Goal: Task Accomplishment & Management: Complete application form

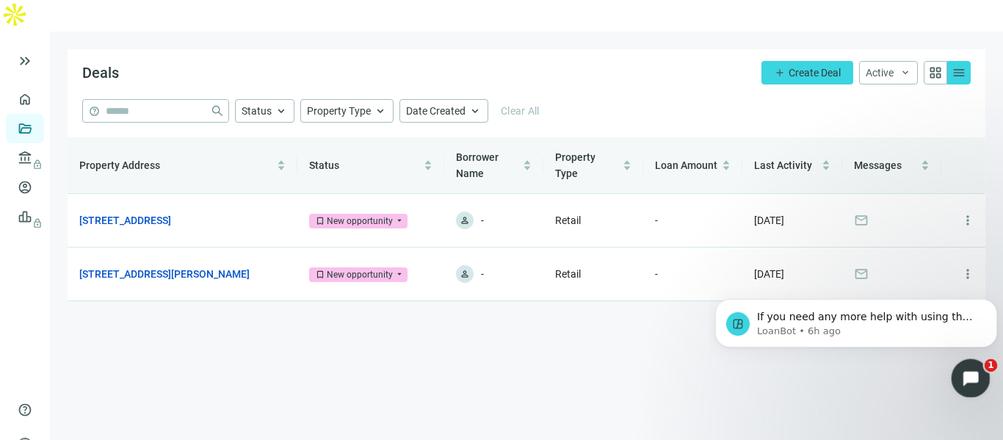
click at [978, 385] on div "Open Intercom Messenger" at bounding box center [969, 376] width 48 height 48
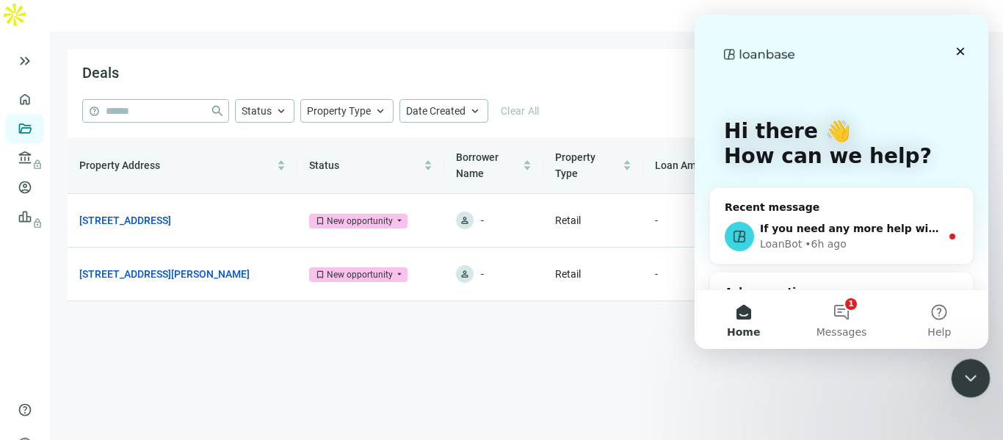
click at [980, 386] on div "Close Intercom Messenger" at bounding box center [968, 375] width 35 height 35
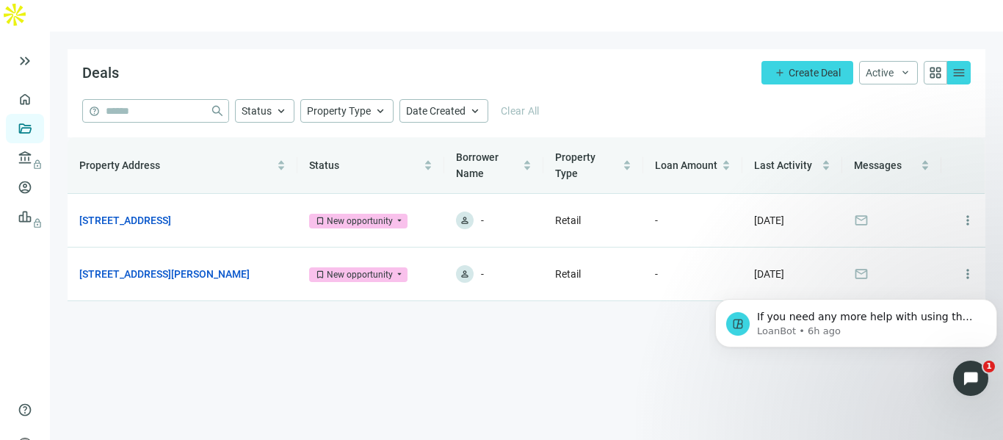
click at [498, 49] on div "Deals add Create Deal Active keyboard_arrow_down grid_view menu" at bounding box center [527, 74] width 918 height 50
click at [630, 54] on div "Deals add Create Deal Active keyboard_arrow_down grid_view menu" at bounding box center [527, 74] width 918 height 50
click at [862, 267] on span "mail" at bounding box center [861, 274] width 15 height 15
click at [964, 267] on span "more_vert" at bounding box center [968, 274] width 15 height 15
click at [460, 269] on span "person" at bounding box center [465, 274] width 10 height 10
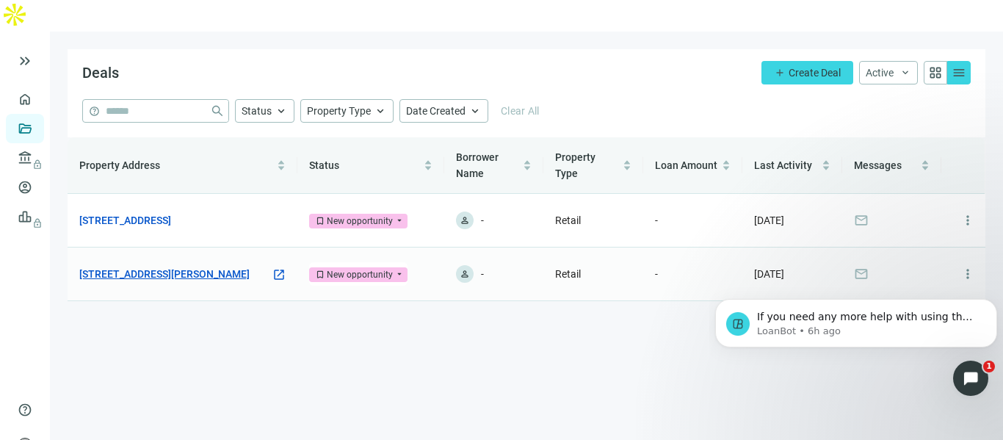
click at [130, 266] on link "[STREET_ADDRESS][PERSON_NAME]" at bounding box center [164, 274] width 170 height 16
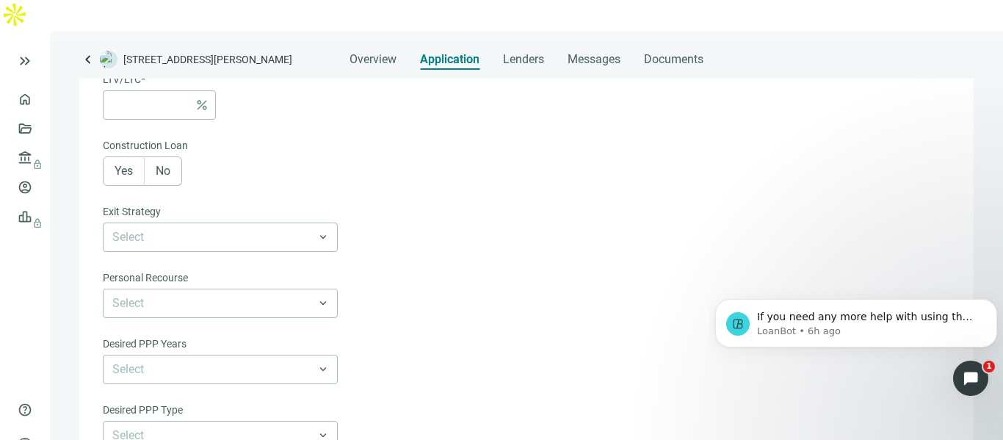
scroll to position [435, 0]
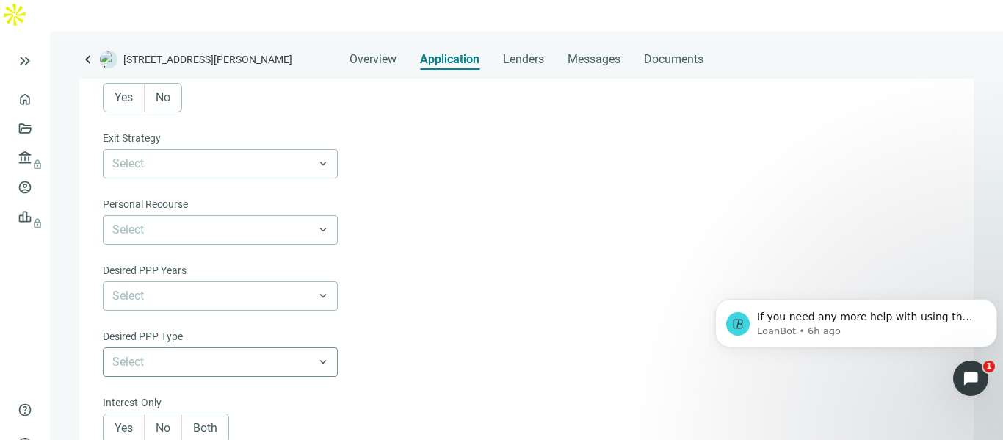
click at [283, 348] on input "search" at bounding box center [213, 362] width 203 height 28
click at [284, 348] on input "search" at bounding box center [213, 362] width 203 height 28
click at [292, 216] on input "search" at bounding box center [213, 230] width 203 height 28
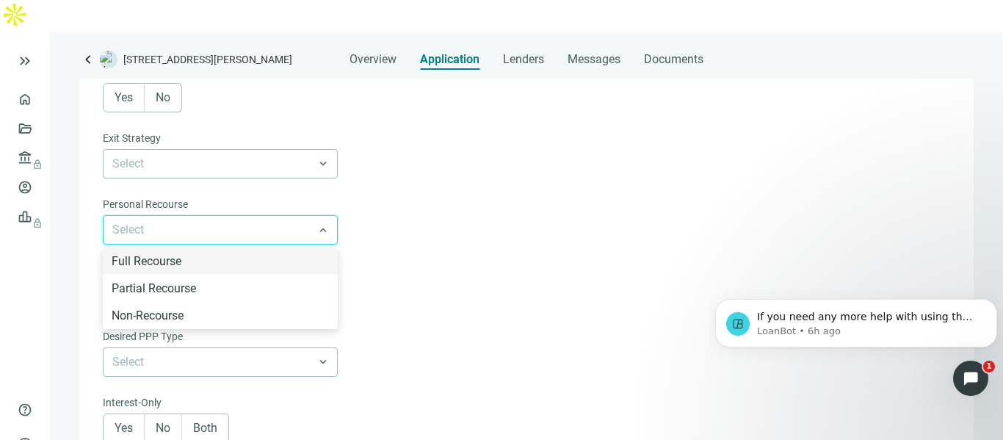
click at [292, 216] on input "search" at bounding box center [213, 230] width 203 height 28
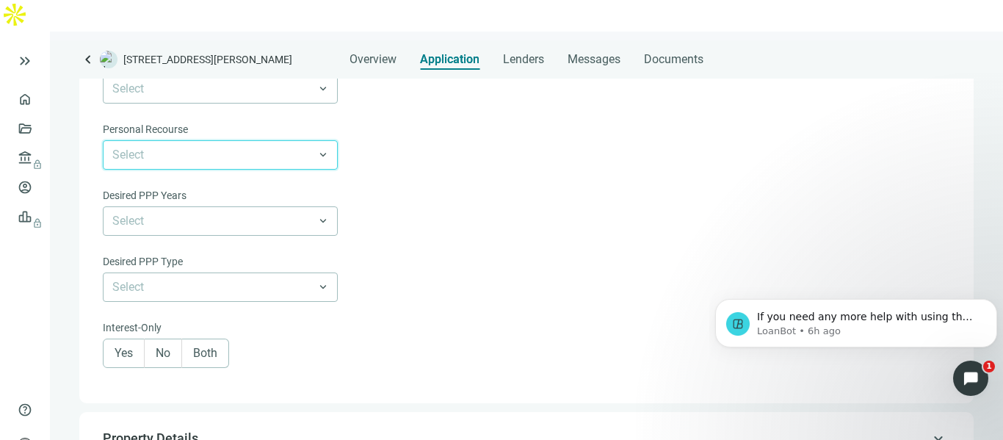
scroll to position [729, 0]
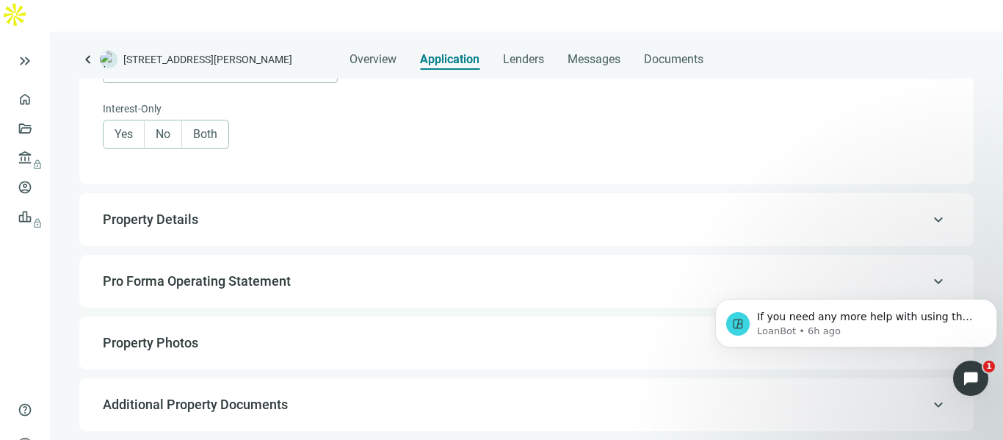
click at [320, 211] on span "Property Details" at bounding box center [525, 220] width 845 height 18
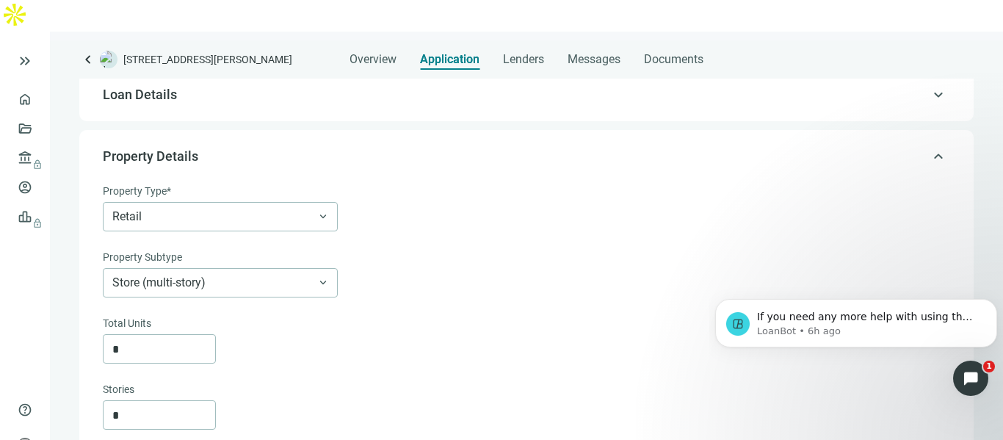
scroll to position [21, 0]
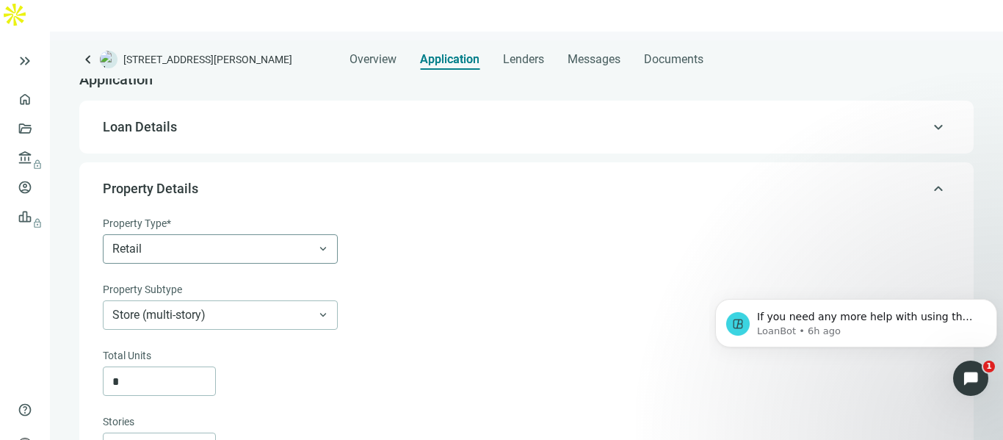
click at [331, 234] on div "Retail" at bounding box center [220, 248] width 235 height 29
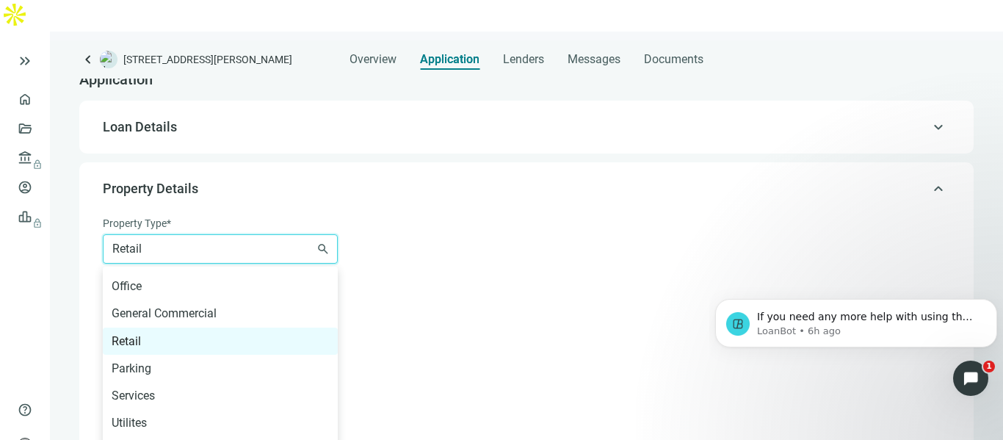
scroll to position [821, 0]
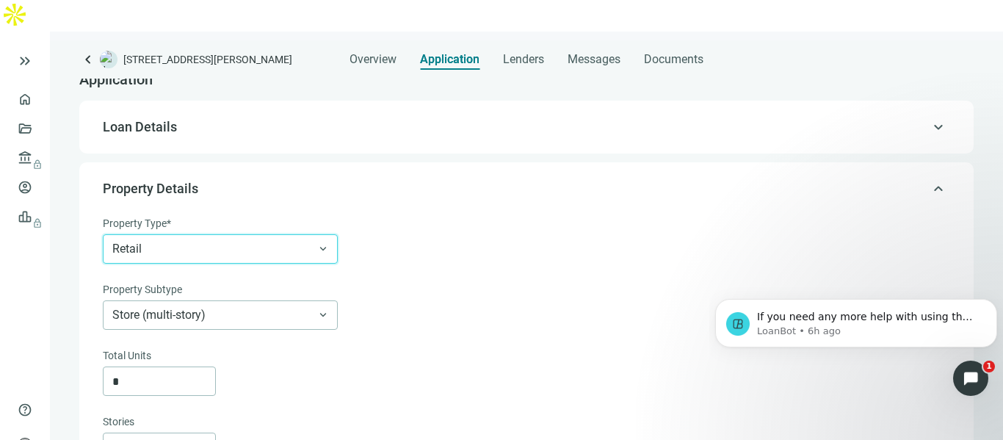
click at [408, 234] on div "Retail Retail Agriculture Timberland Hotel Motels Industrial Manufacturing Stor…" at bounding box center [525, 248] width 845 height 29
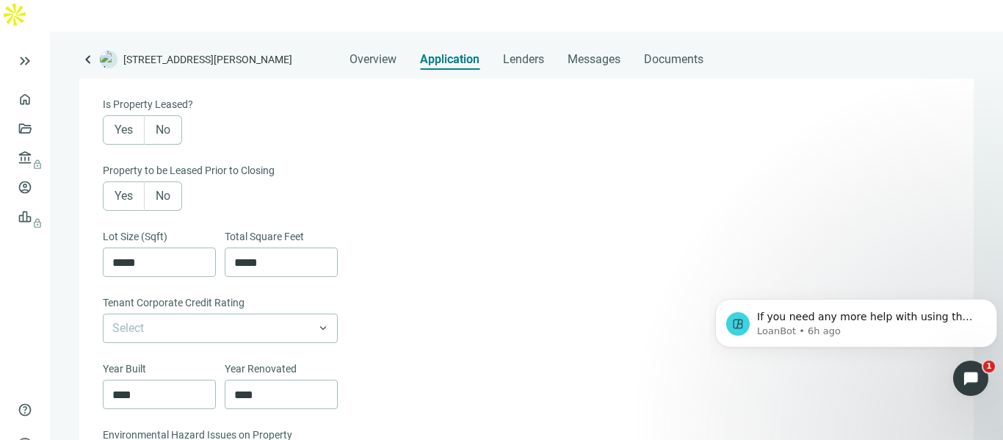
scroll to position [535, 0]
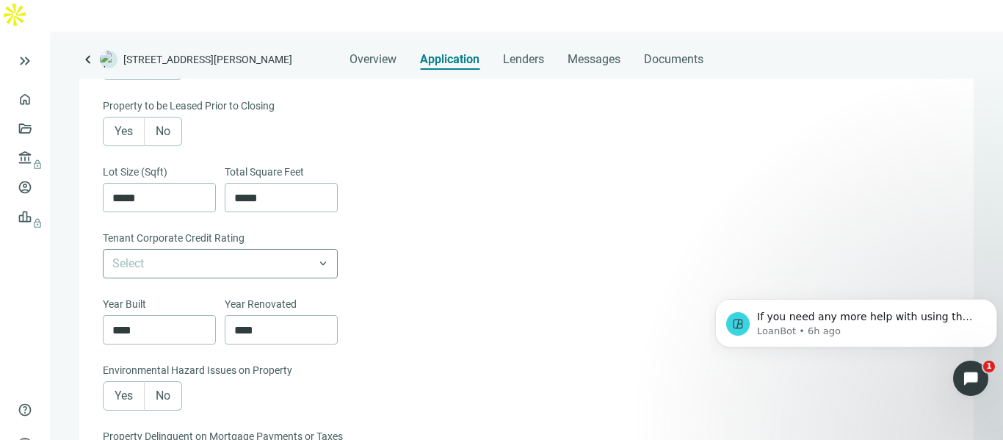
click at [292, 250] on input "search" at bounding box center [213, 264] width 203 height 28
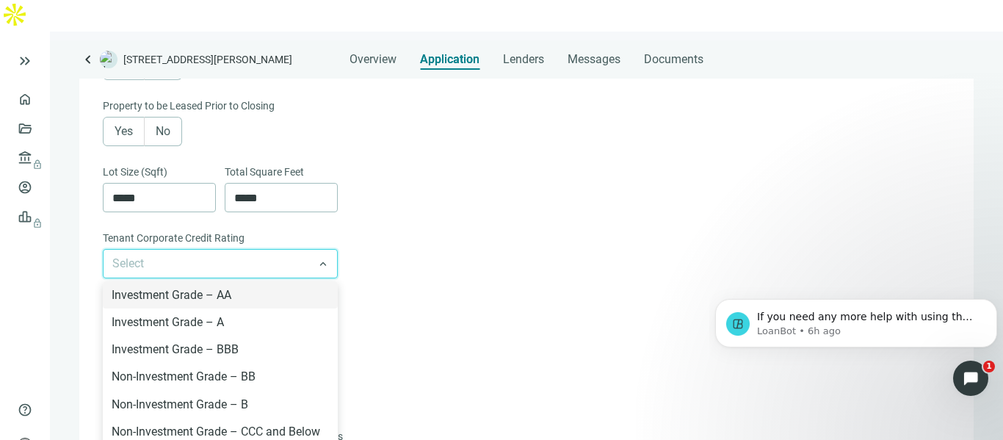
click at [292, 250] on input "search" at bounding box center [213, 264] width 203 height 28
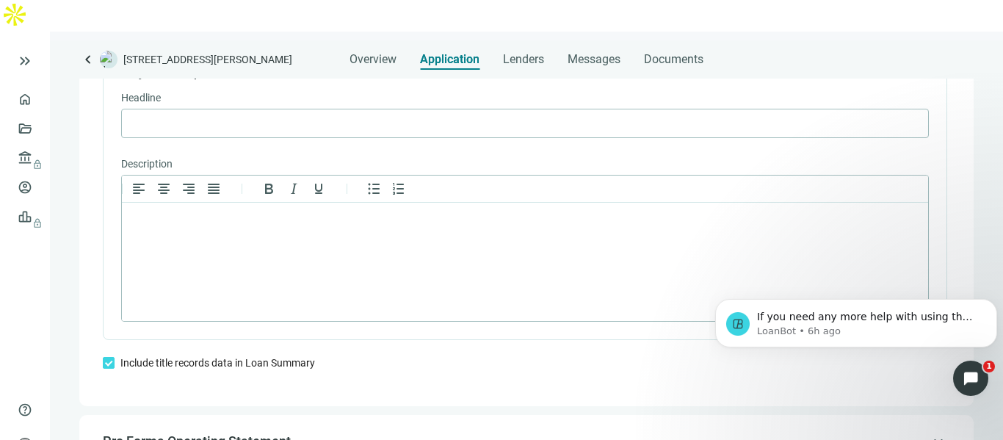
scroll to position [902, 0]
